Goal: Information Seeking & Learning: Learn about a topic

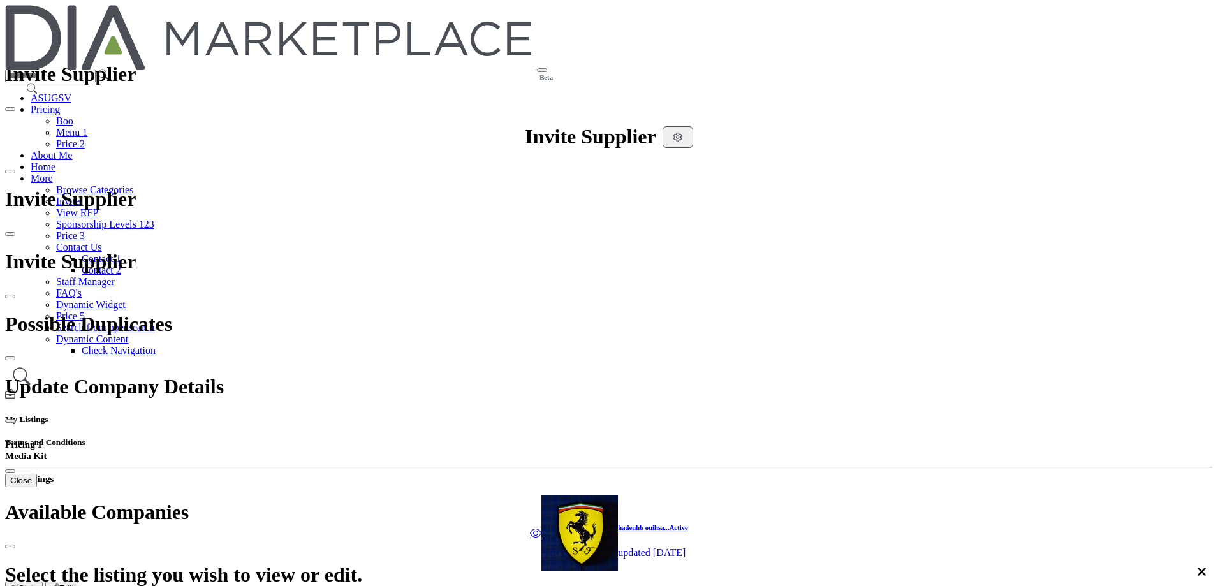
click at [133, 184] on link "Browse Categories" at bounding box center [94, 189] width 77 height 11
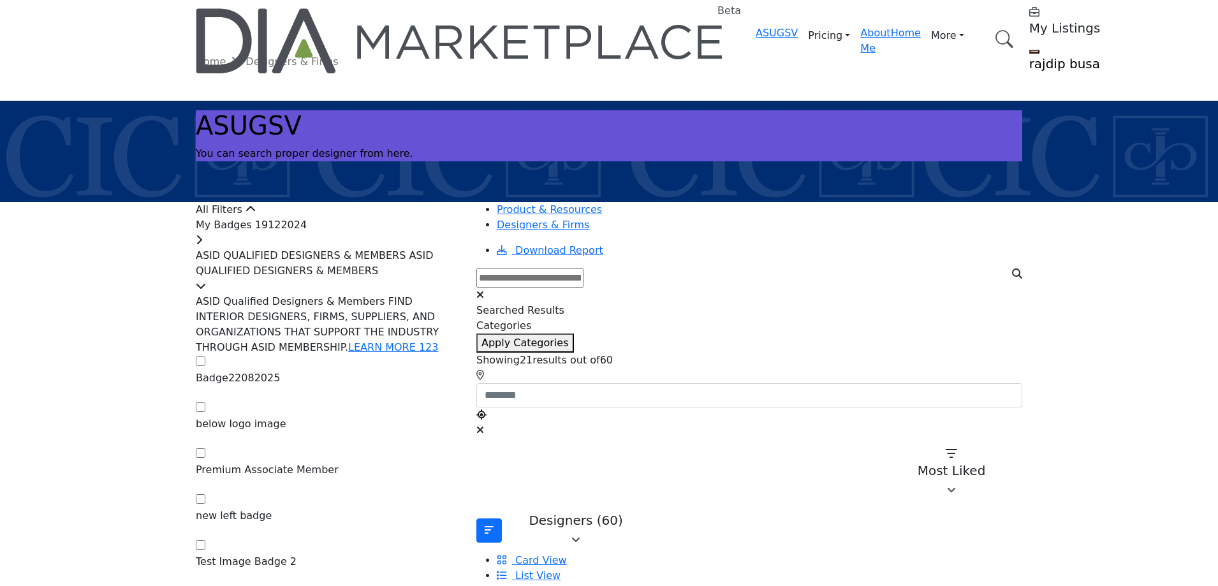
click at [380, 248] on div "My Badges 19122024" at bounding box center [328, 233] width 265 height 31
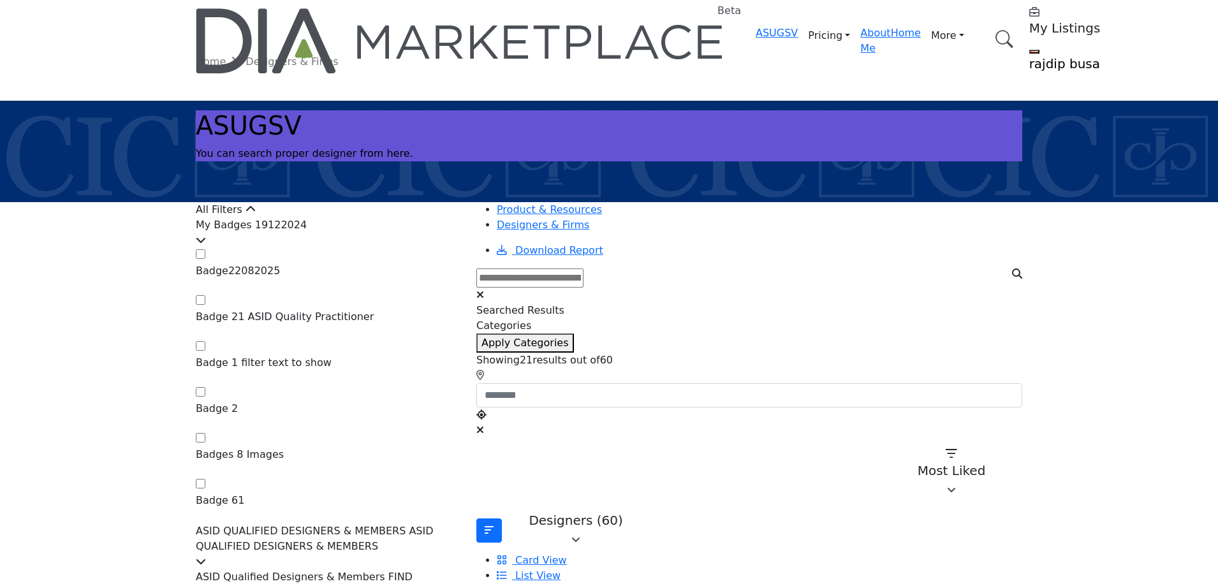
click at [380, 248] on div "My Badges 19122024" at bounding box center [328, 233] width 265 height 31
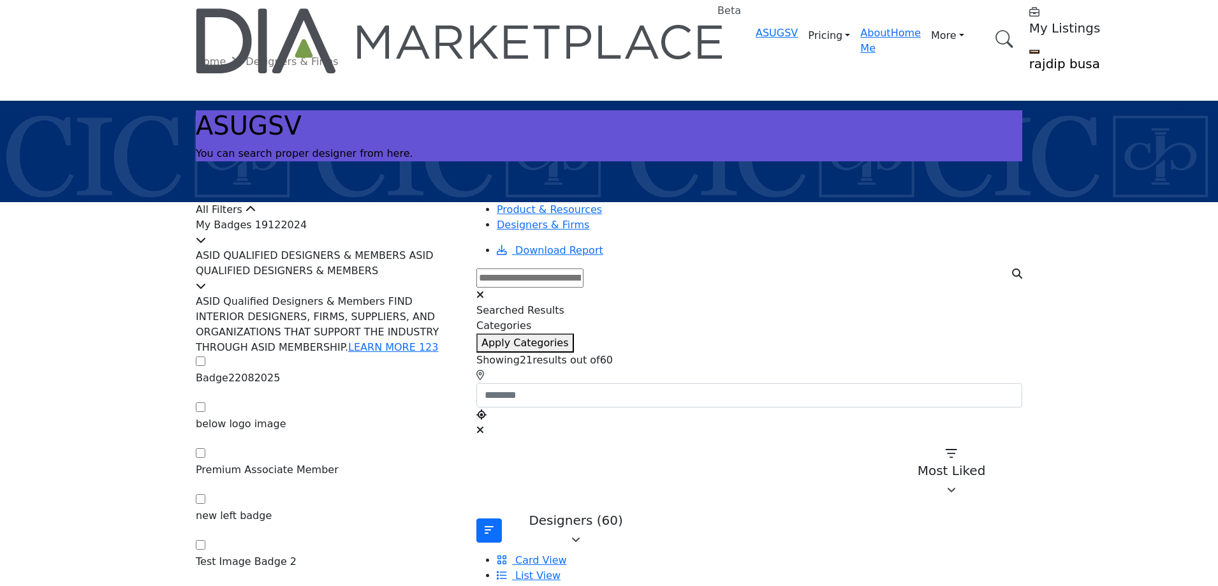
click at [380, 248] on div "My Badges 19122024" at bounding box center [328, 233] width 265 height 31
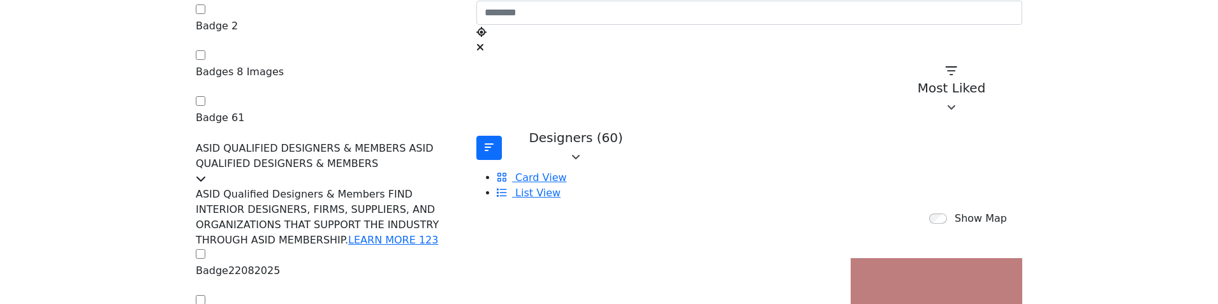
scroll to position [376, 0]
